Goal: Task Accomplishment & Management: Manage account settings

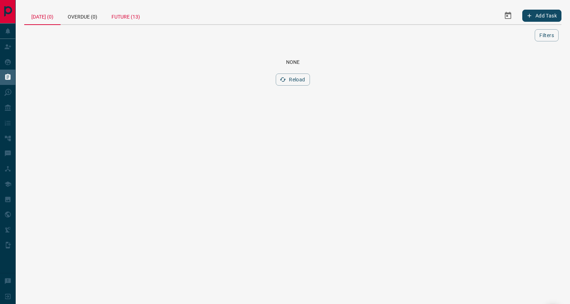
click at [127, 16] on div "Future (13)" at bounding box center [125, 15] width 43 height 17
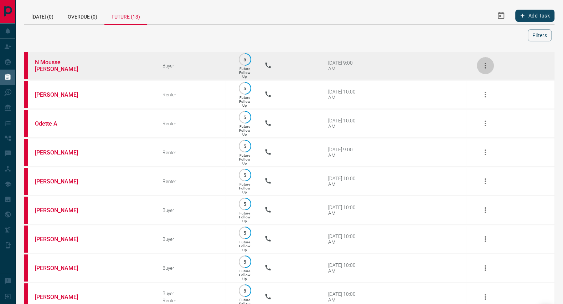
click at [485, 68] on icon "button" at bounding box center [485, 65] width 9 height 9
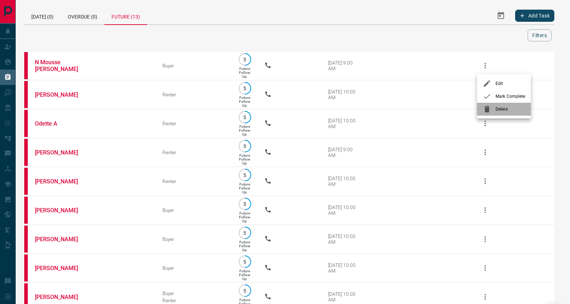
click at [503, 109] on span "Delete" at bounding box center [511, 109] width 30 height 6
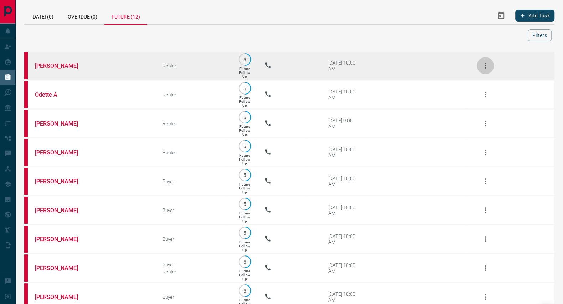
click at [488, 67] on icon "button" at bounding box center [485, 65] width 9 height 9
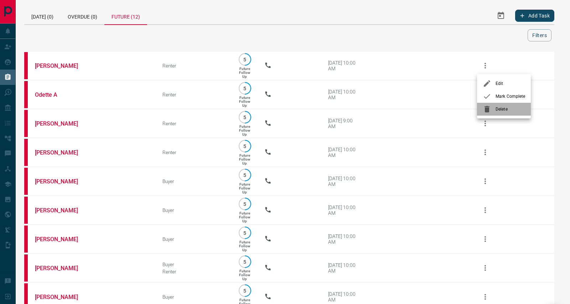
click at [496, 109] on span "Delete" at bounding box center [511, 109] width 30 height 6
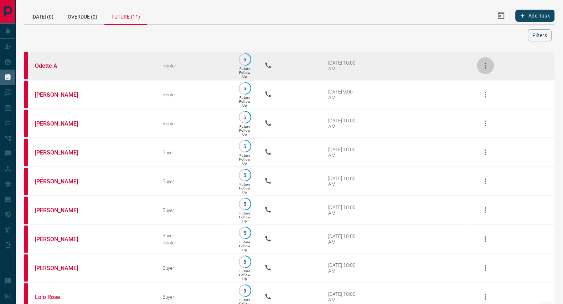
click at [485, 68] on icon "button" at bounding box center [485, 65] width 9 height 9
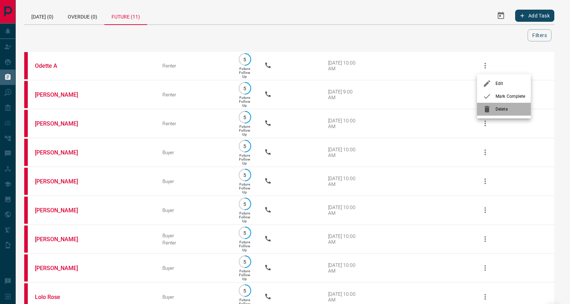
click at [502, 104] on li "Delete" at bounding box center [504, 109] width 54 height 13
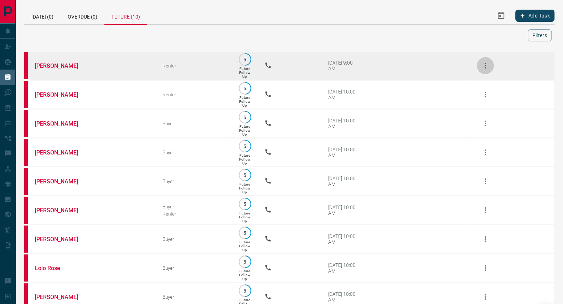
click at [485, 67] on icon "button" at bounding box center [485, 66] width 1 height 6
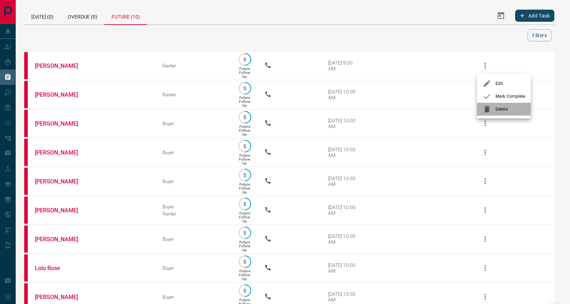
click at [501, 110] on span "Delete" at bounding box center [511, 109] width 30 height 6
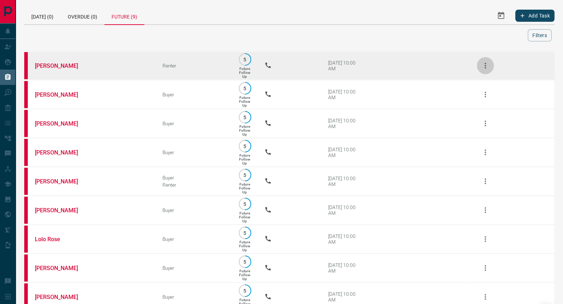
click at [486, 70] on button "button" at bounding box center [485, 65] width 17 height 17
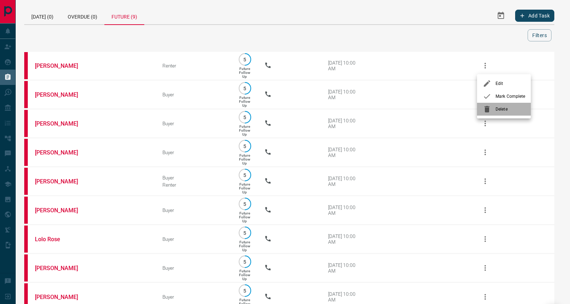
click at [498, 106] on span "Delete" at bounding box center [511, 109] width 30 height 6
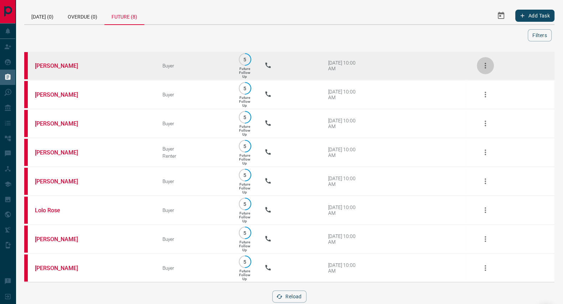
click at [484, 69] on icon "button" at bounding box center [485, 65] width 9 height 9
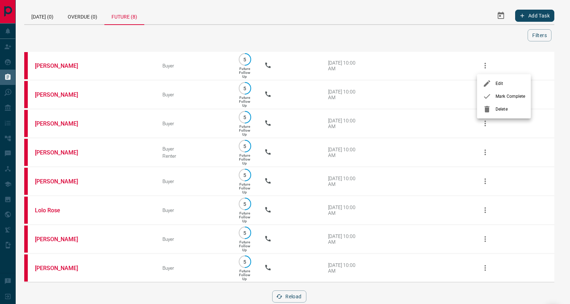
click at [492, 106] on div at bounding box center [489, 109] width 13 height 9
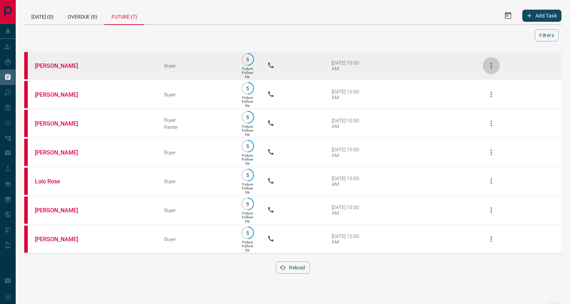
click at [492, 68] on icon "button" at bounding box center [491, 65] width 9 height 9
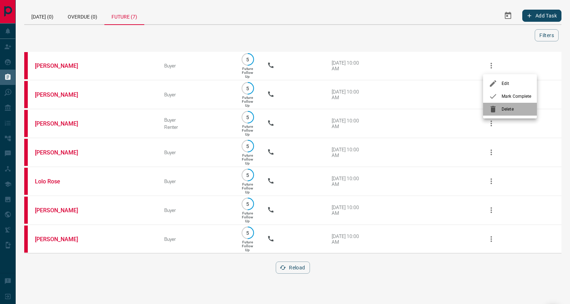
click at [502, 107] on span "Delete" at bounding box center [517, 109] width 30 height 6
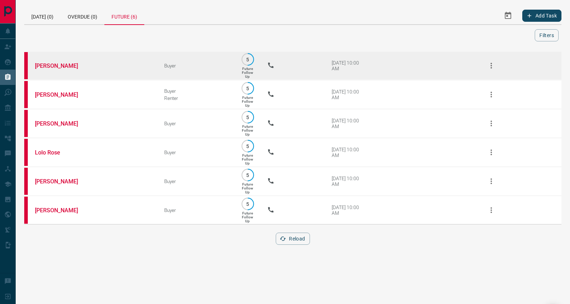
click at [491, 68] on icon "button" at bounding box center [491, 65] width 9 height 9
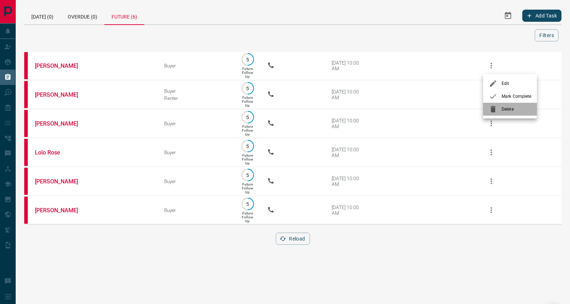
click at [506, 108] on span "Delete" at bounding box center [517, 109] width 30 height 6
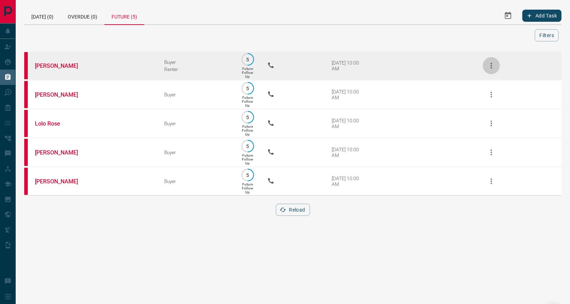
click at [487, 64] on icon "button" at bounding box center [491, 65] width 9 height 9
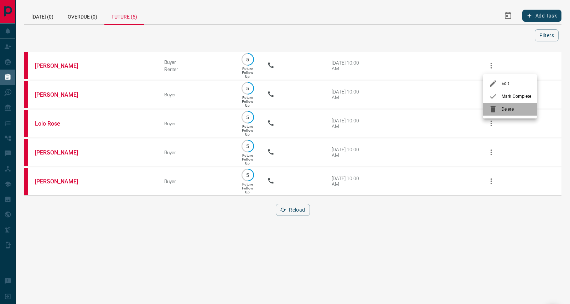
click at [504, 104] on li "Delete" at bounding box center [510, 109] width 54 height 13
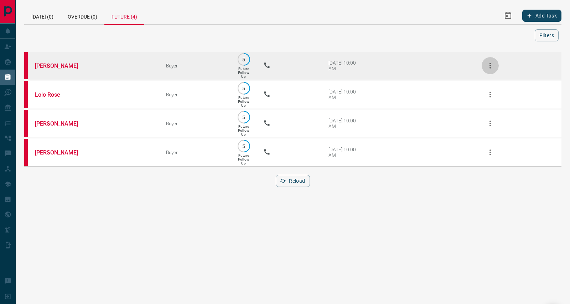
click at [491, 67] on icon "button" at bounding box center [490, 66] width 1 height 6
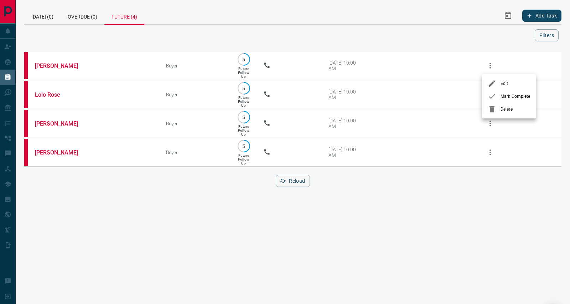
click at [508, 107] on li "Delete" at bounding box center [509, 109] width 54 height 13
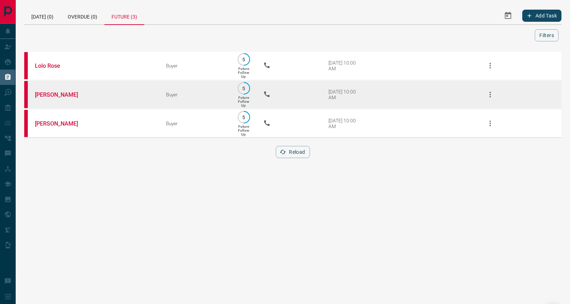
click at [508, 107] on td at bounding box center [516, 94] width 91 height 29
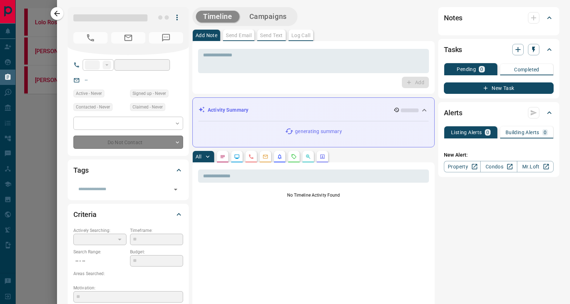
type input "**"
type input "**********"
type input "*"
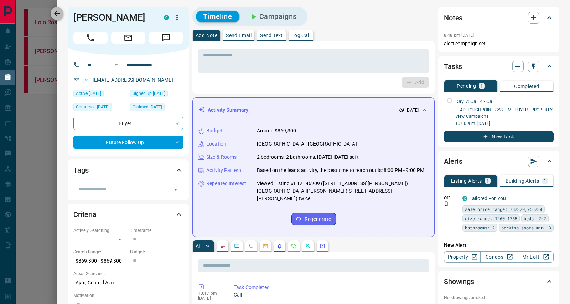
click at [58, 12] on icon "button" at bounding box center [57, 13] width 9 height 9
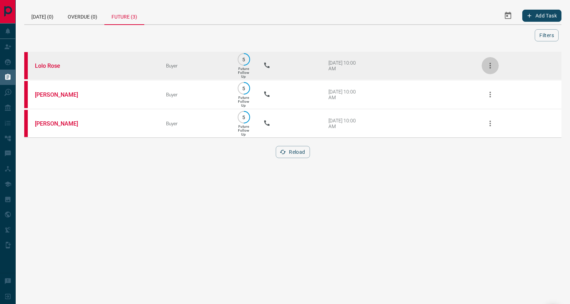
click at [492, 65] on icon "button" at bounding box center [490, 65] width 9 height 9
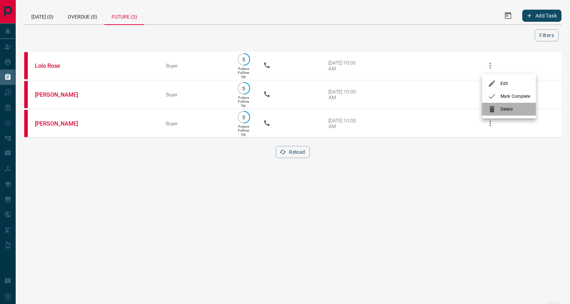
click at [500, 112] on div at bounding box center [494, 109] width 13 height 9
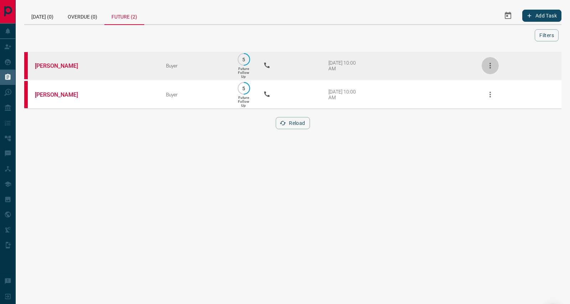
click at [491, 64] on icon "button" at bounding box center [490, 65] width 9 height 9
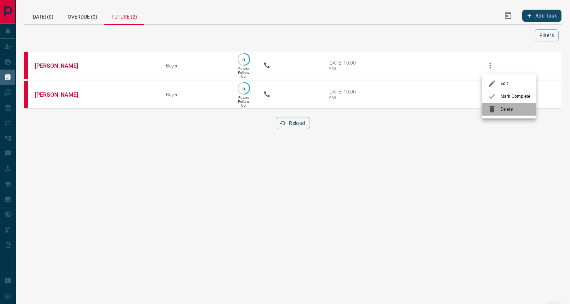
click at [497, 106] on div at bounding box center [494, 109] width 13 height 9
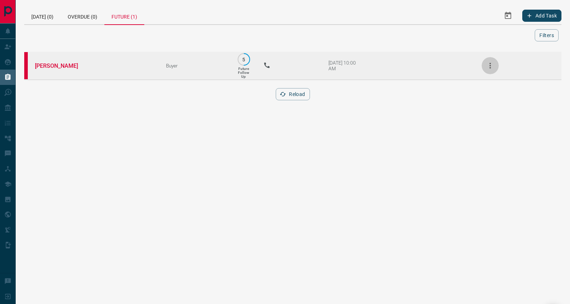
click at [488, 65] on icon "button" at bounding box center [490, 65] width 9 height 9
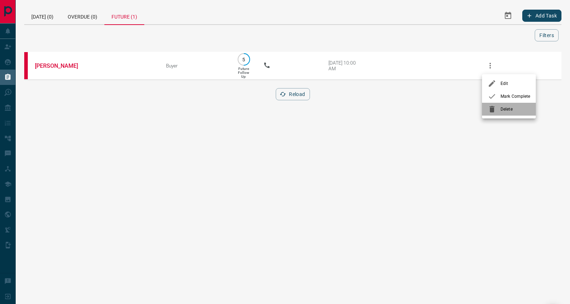
click at [497, 105] on div at bounding box center [494, 109] width 13 height 9
